Goal: Information Seeking & Learning: Learn about a topic

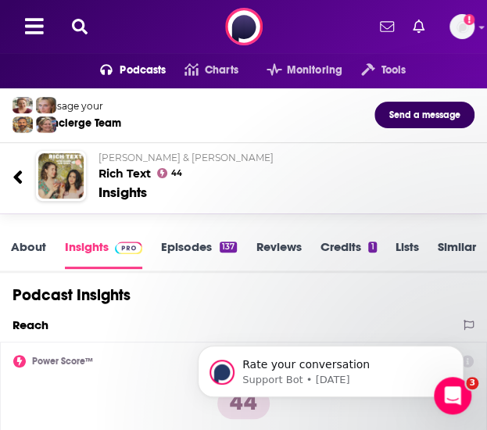
click at [80, 21] on icon at bounding box center [80, 27] width 16 height 16
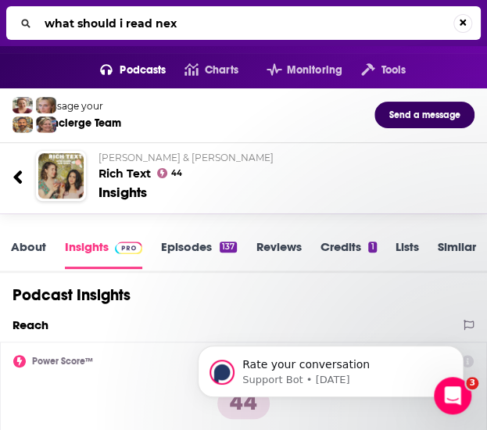
type input "what should i read next"
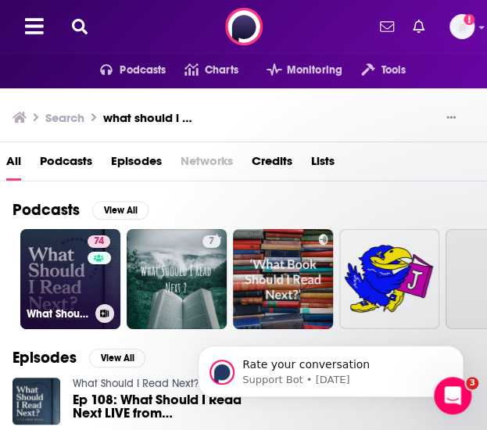
click at [52, 267] on link "74 What Should I Read Next?" at bounding box center [70, 279] width 100 height 100
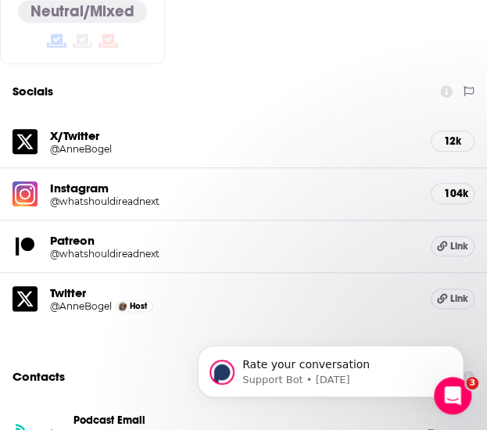
scroll to position [1875, 0]
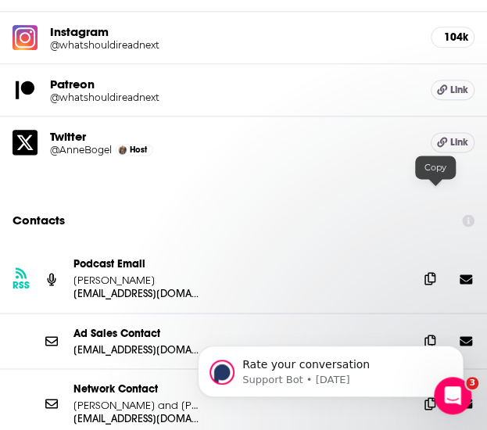
click at [434, 272] on icon at bounding box center [429, 278] width 11 height 12
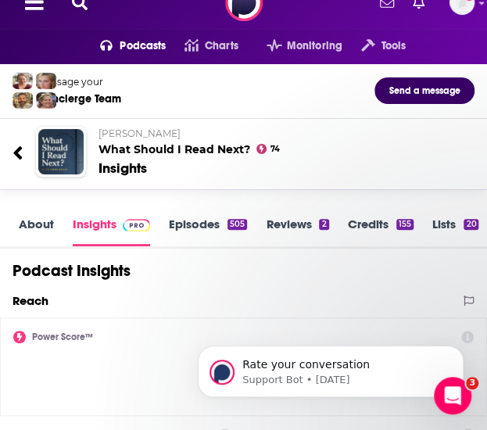
scroll to position [0, 0]
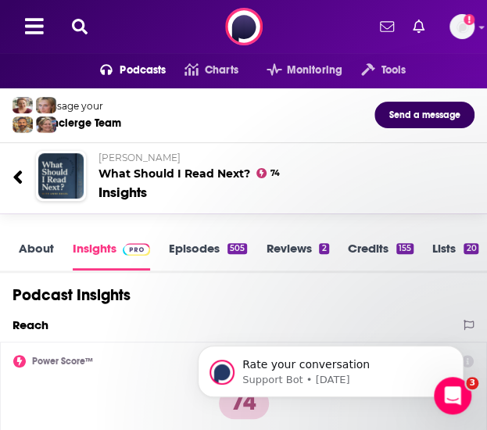
click at [87, 27] on icon at bounding box center [80, 27] width 16 height 16
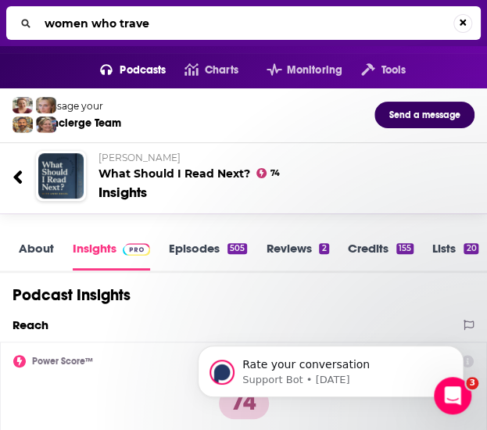
type input "women who travel"
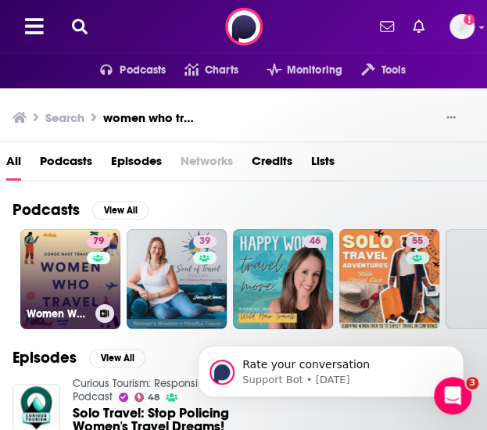
click at [70, 272] on link "79 Women Who Travel | Condé Nast Traveler" at bounding box center [70, 279] width 100 height 100
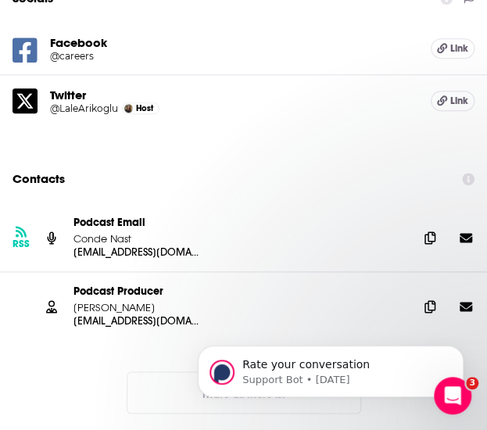
scroll to position [1797, 0]
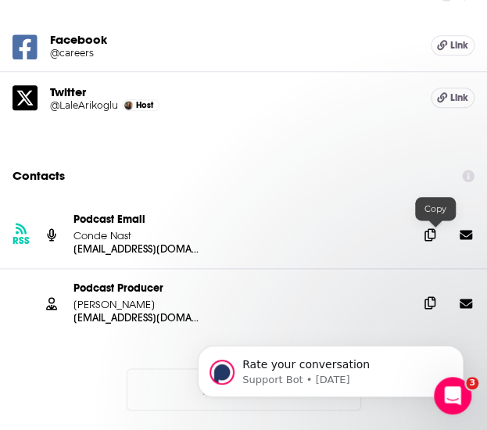
click at [433, 296] on icon at bounding box center [429, 302] width 11 height 12
